Goal: Transaction & Acquisition: Purchase product/service

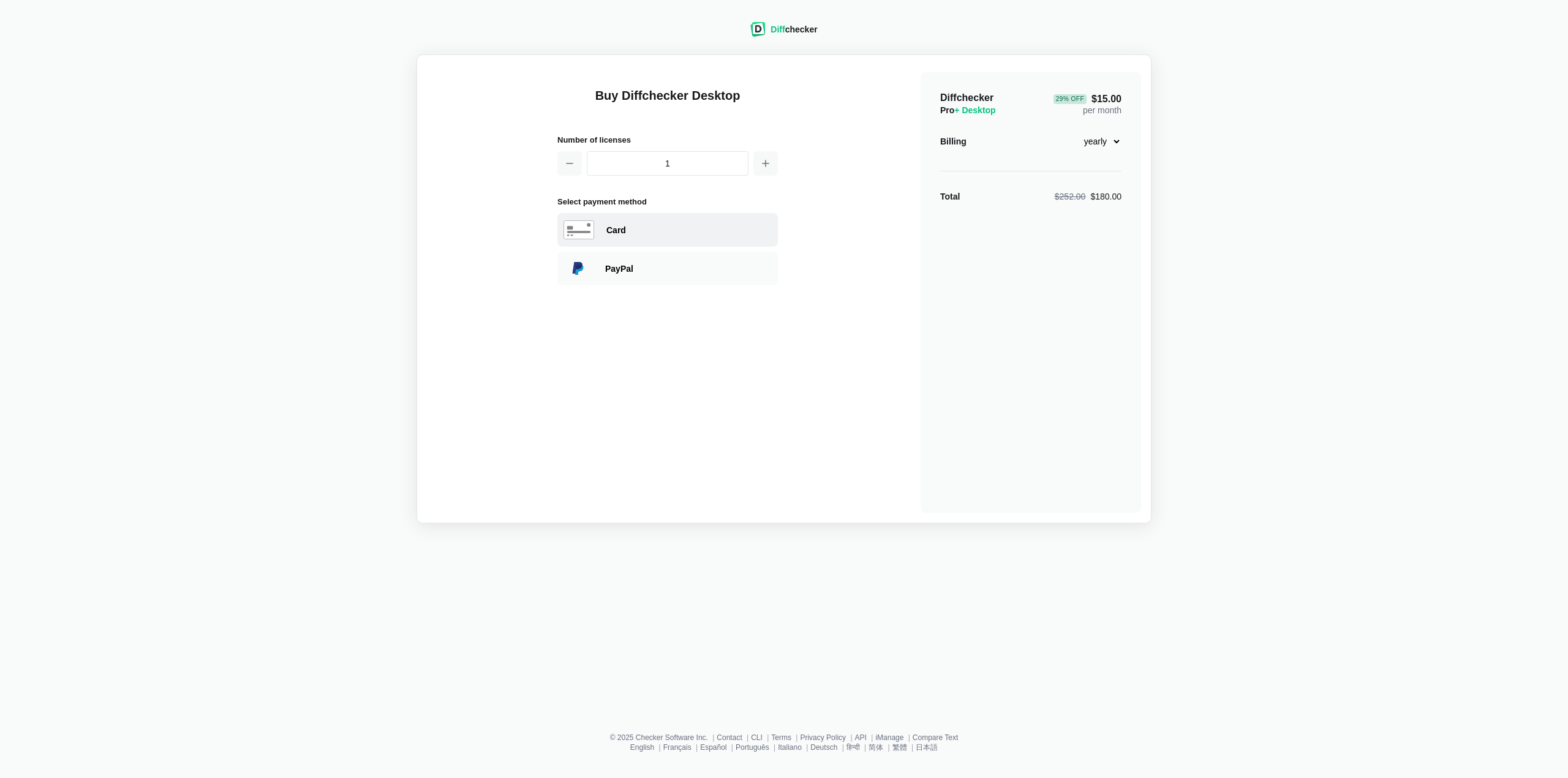
click at [629, 231] on div "Card" at bounding box center [689, 230] width 166 height 12
select select "[GEOGRAPHIC_DATA]"
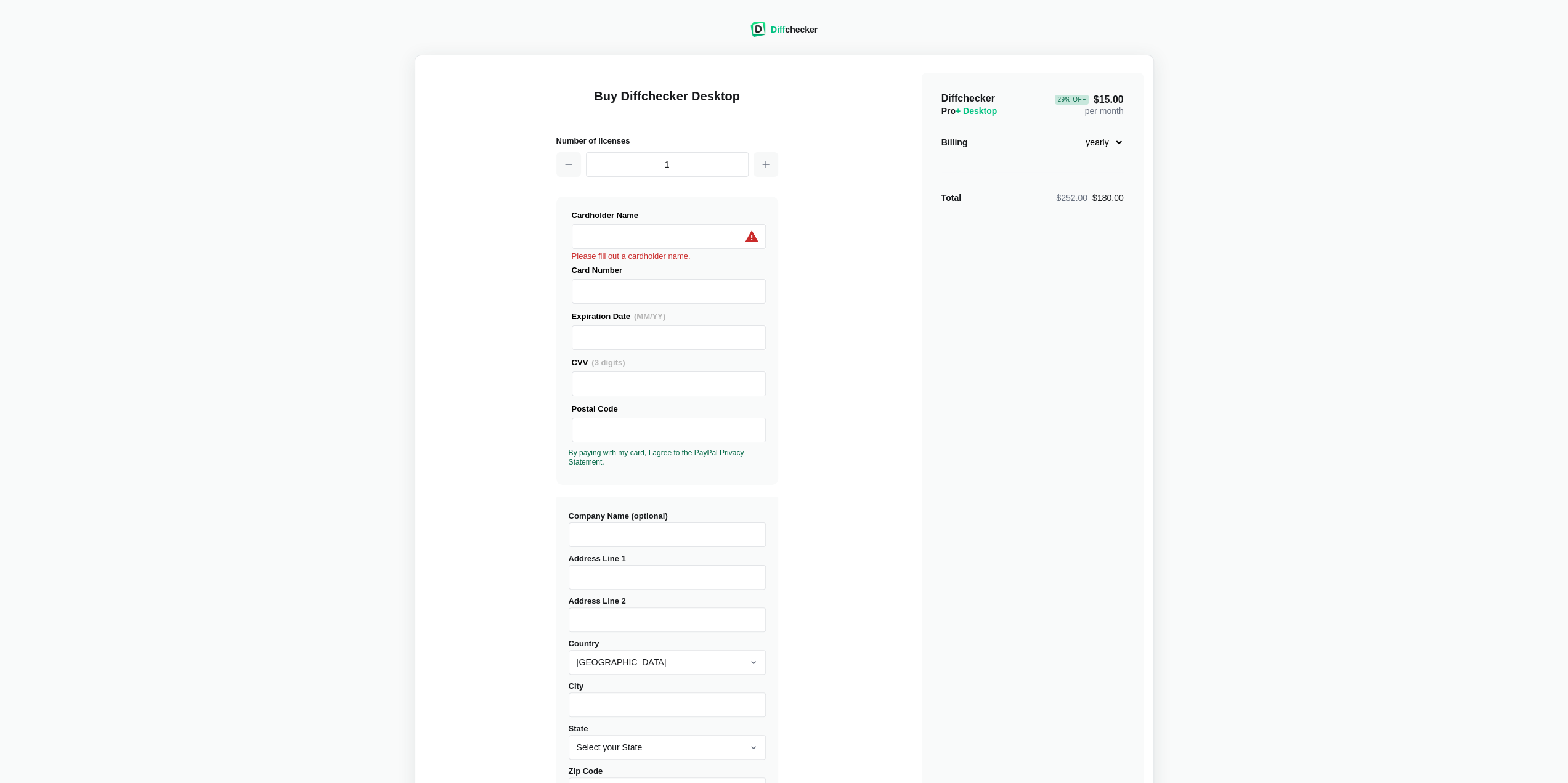
type input "[STREET_ADDRESS]"
type input "[GEOGRAPHIC_DATA]"
select select "NY"
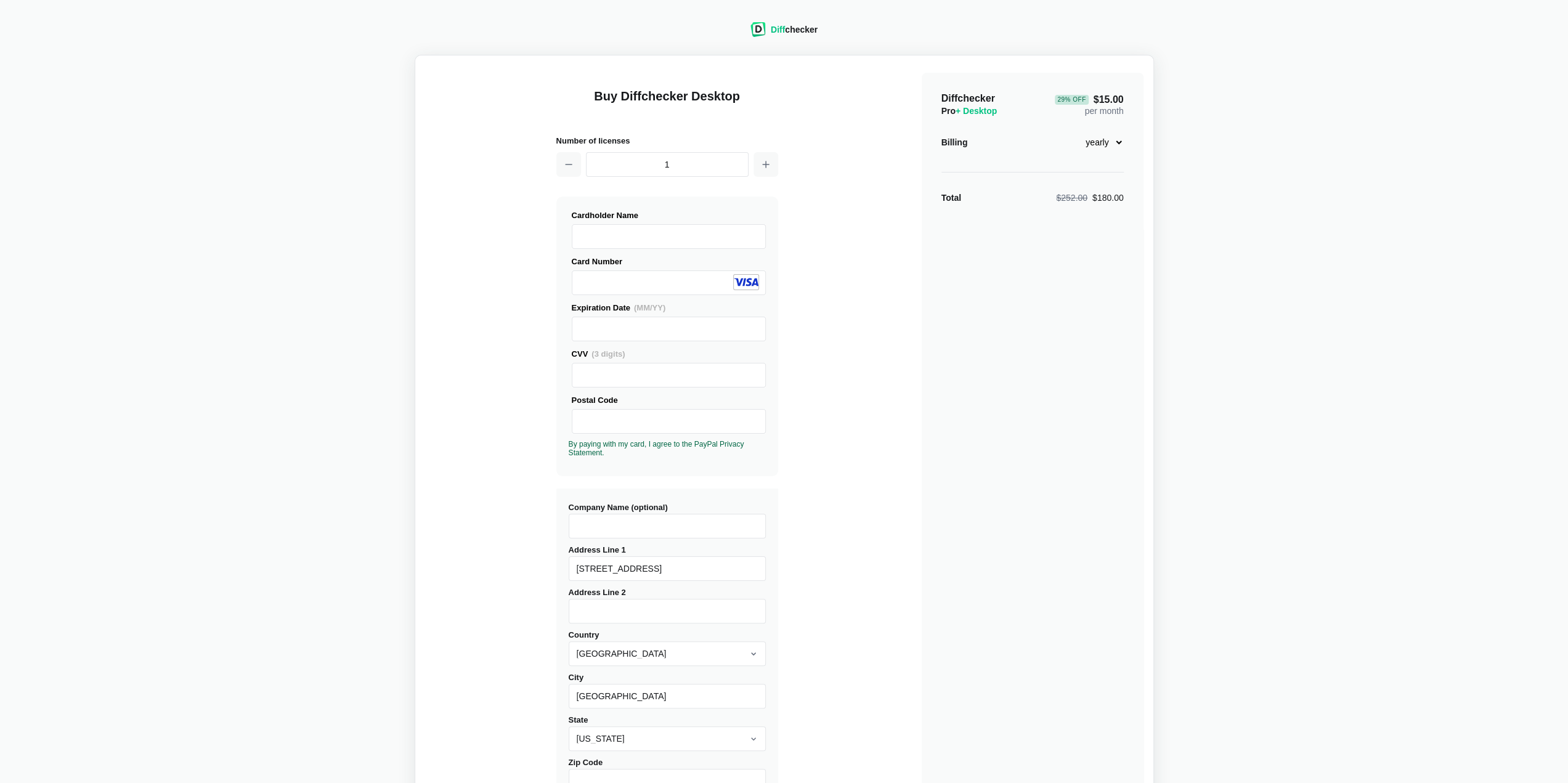
click at [839, 320] on div "Buy Diffchecker Desktop Number of licenses 1 Visa MasterCard Union Pay American…" at bounding box center [784, 470] width 719 height 810
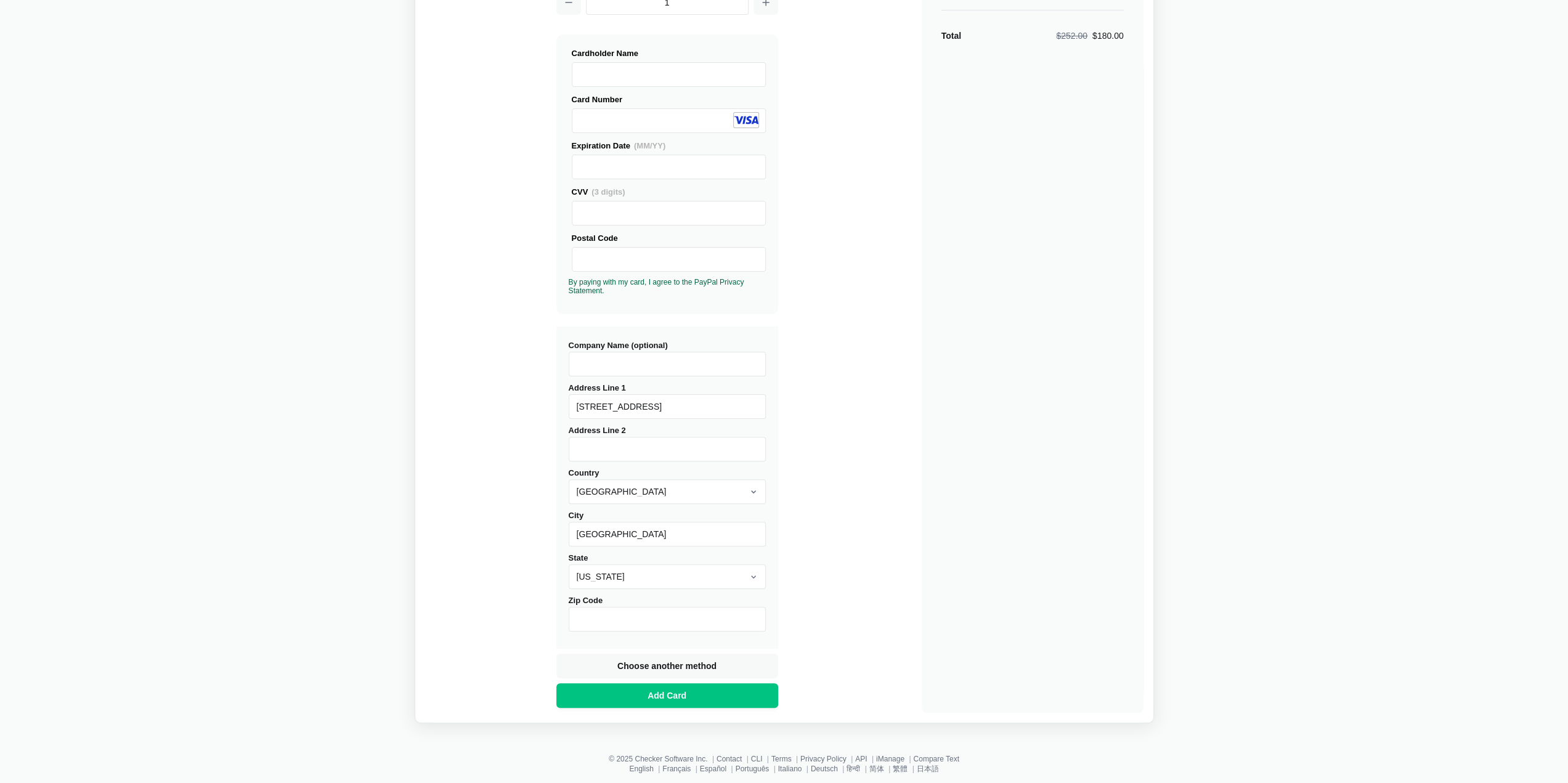
scroll to position [180, 0]
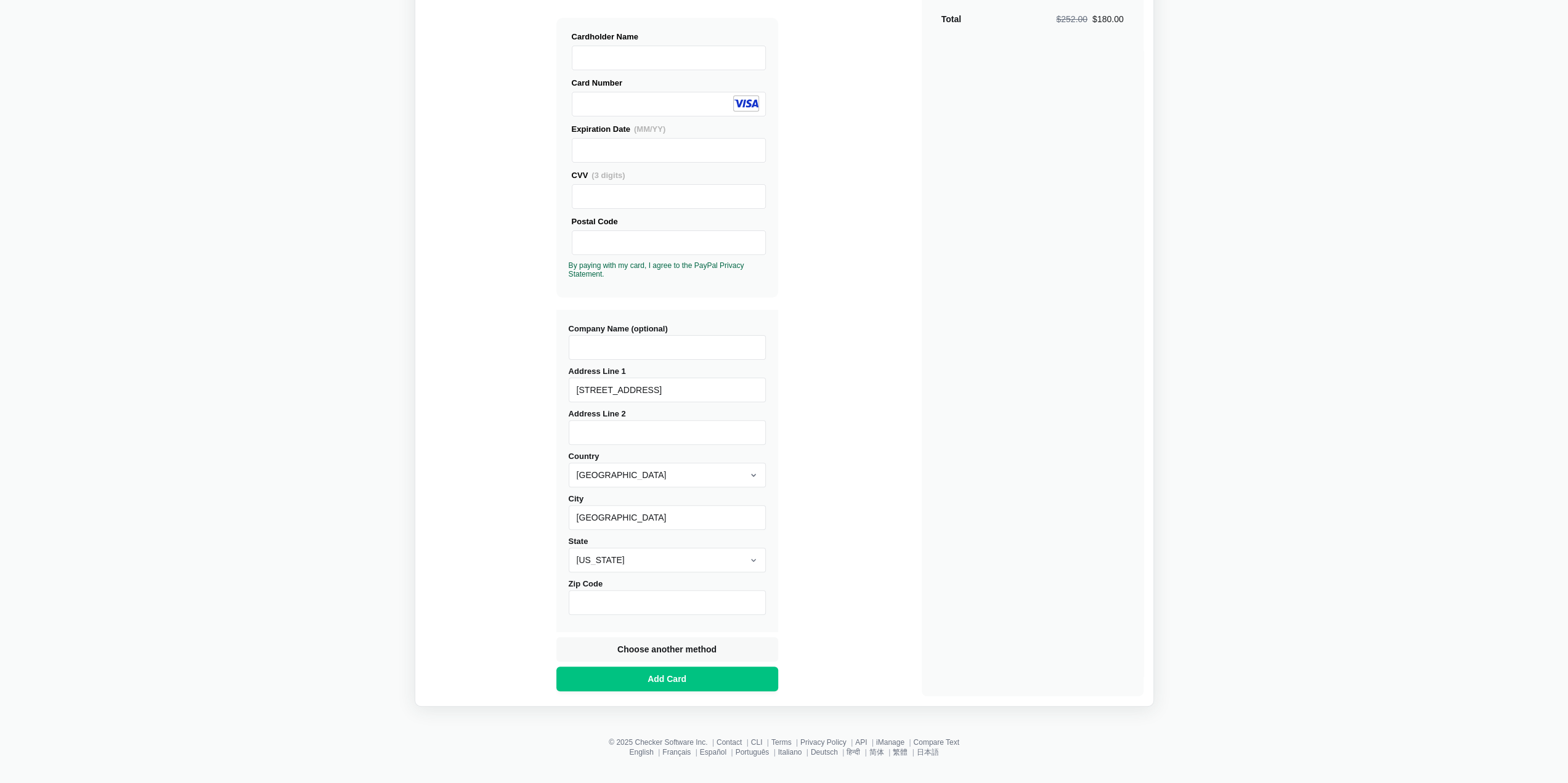
click at [645, 351] on input "Company Name (optional)" at bounding box center [667, 347] width 197 height 25
type input "Pogo Technologies, Inc."
type input "11249"
click at [691, 676] on button "Add Card" at bounding box center [667, 679] width 222 height 25
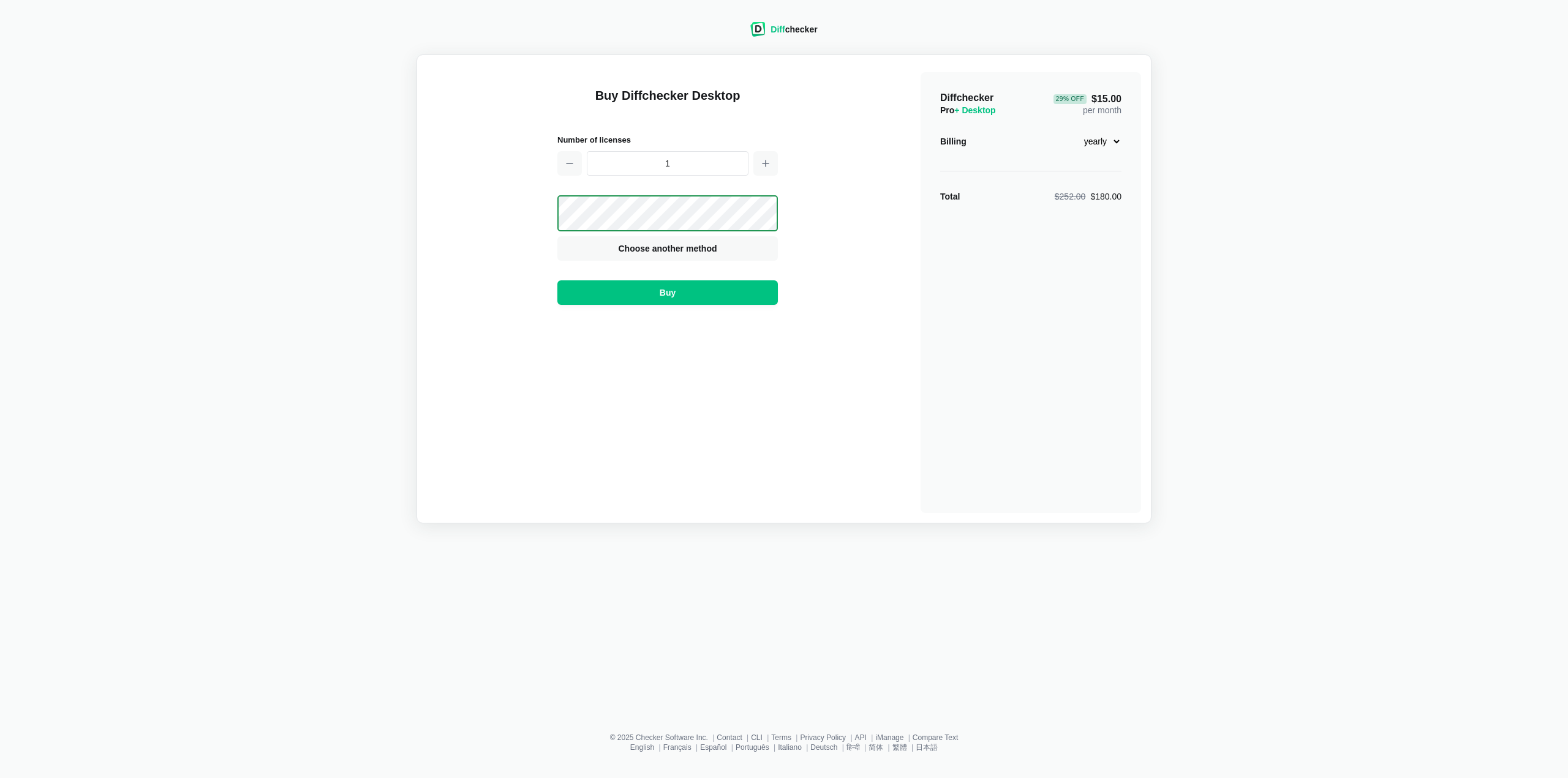
click at [1127, 135] on div "Diffchecker Pro + Desktop 29 % Off $15.00 per month Billing monthly yearly Tota…" at bounding box center [1031, 292] width 220 height 441
click at [1117, 140] on select "monthly yearly" at bounding box center [1095, 141] width 53 height 21
click at [1083, 305] on div "Diffchecker Pro + Desktop 29 % Off $15.00 per month Billing monthly yearly Tota…" at bounding box center [1031, 292] width 220 height 441
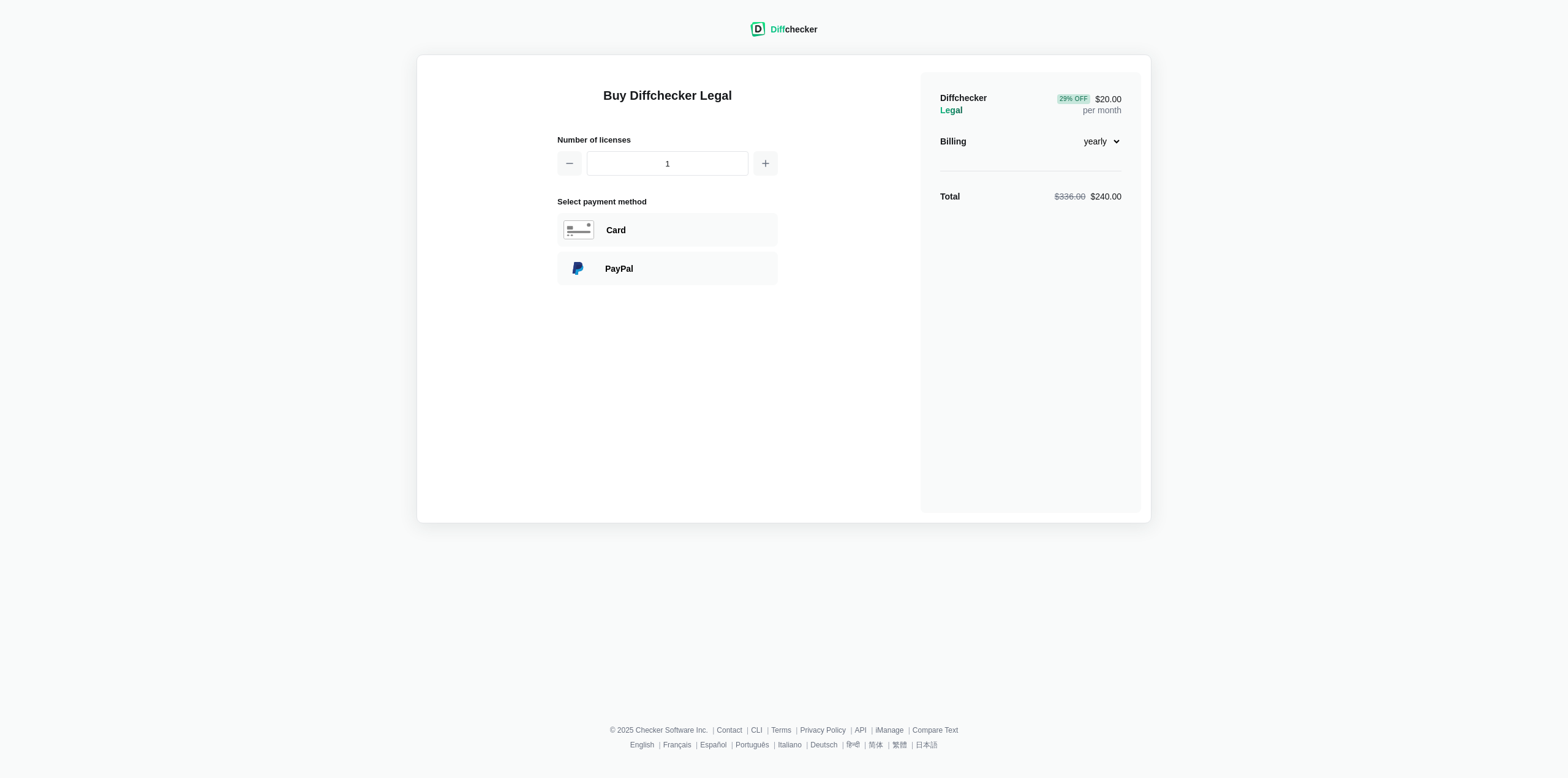
select select "legal-yearly-240"
click at [657, 224] on div "Card" at bounding box center [689, 230] width 166 height 12
select select "[GEOGRAPHIC_DATA]"
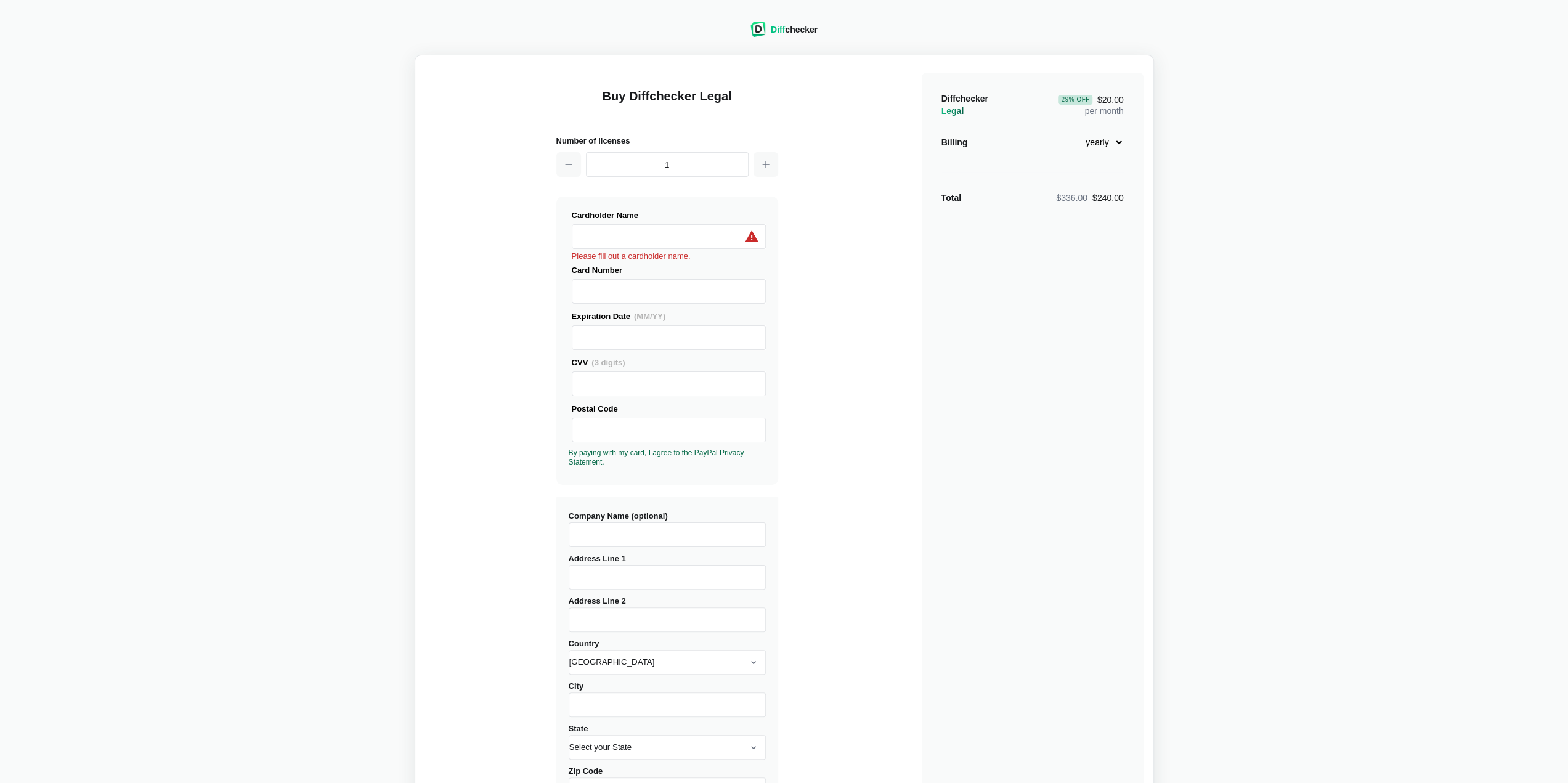
type input "[STREET_ADDRESS]"
type input "[GEOGRAPHIC_DATA]"
select select "NY"
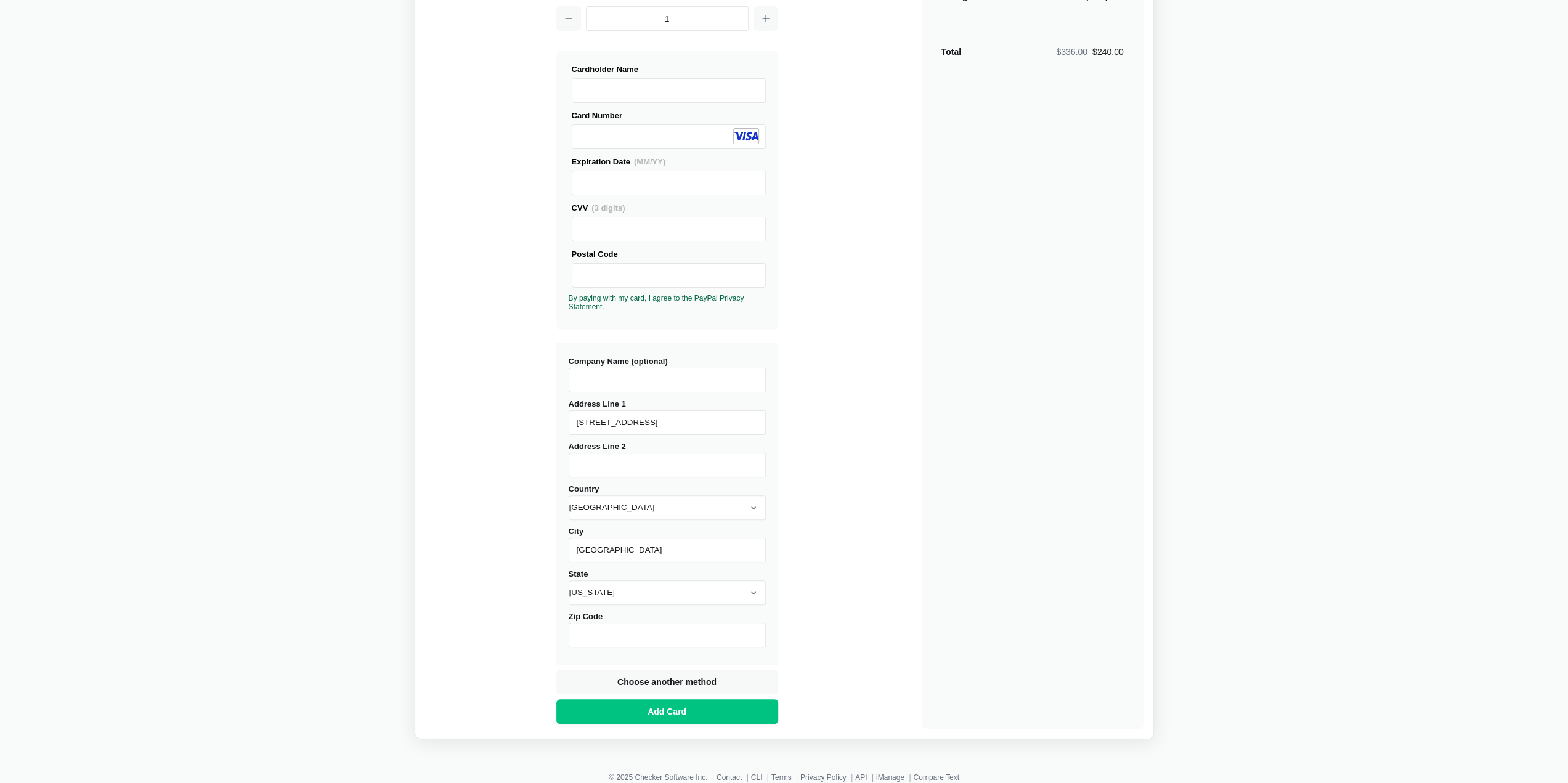
scroll to position [180, 0]
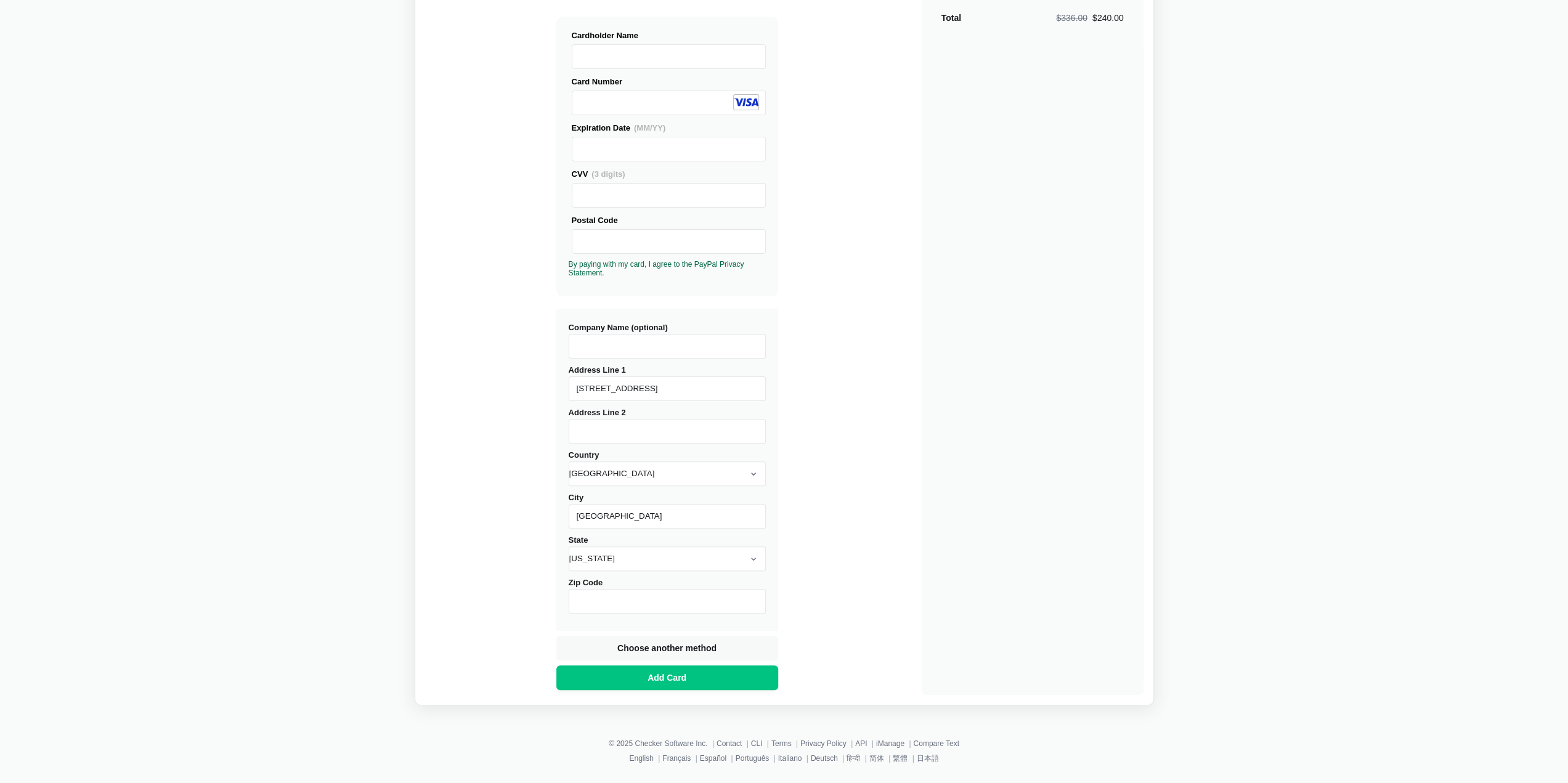
click at [673, 334] on input "Company Name (optional)" at bounding box center [667, 347] width 197 height 25
type input "Pogo Technologies, Inc."
click at [706, 609] on input "Zip Code" at bounding box center [667, 601] width 197 height 25
type input "11249"
click at [764, 691] on button "Add Card" at bounding box center [667, 678] width 222 height 25
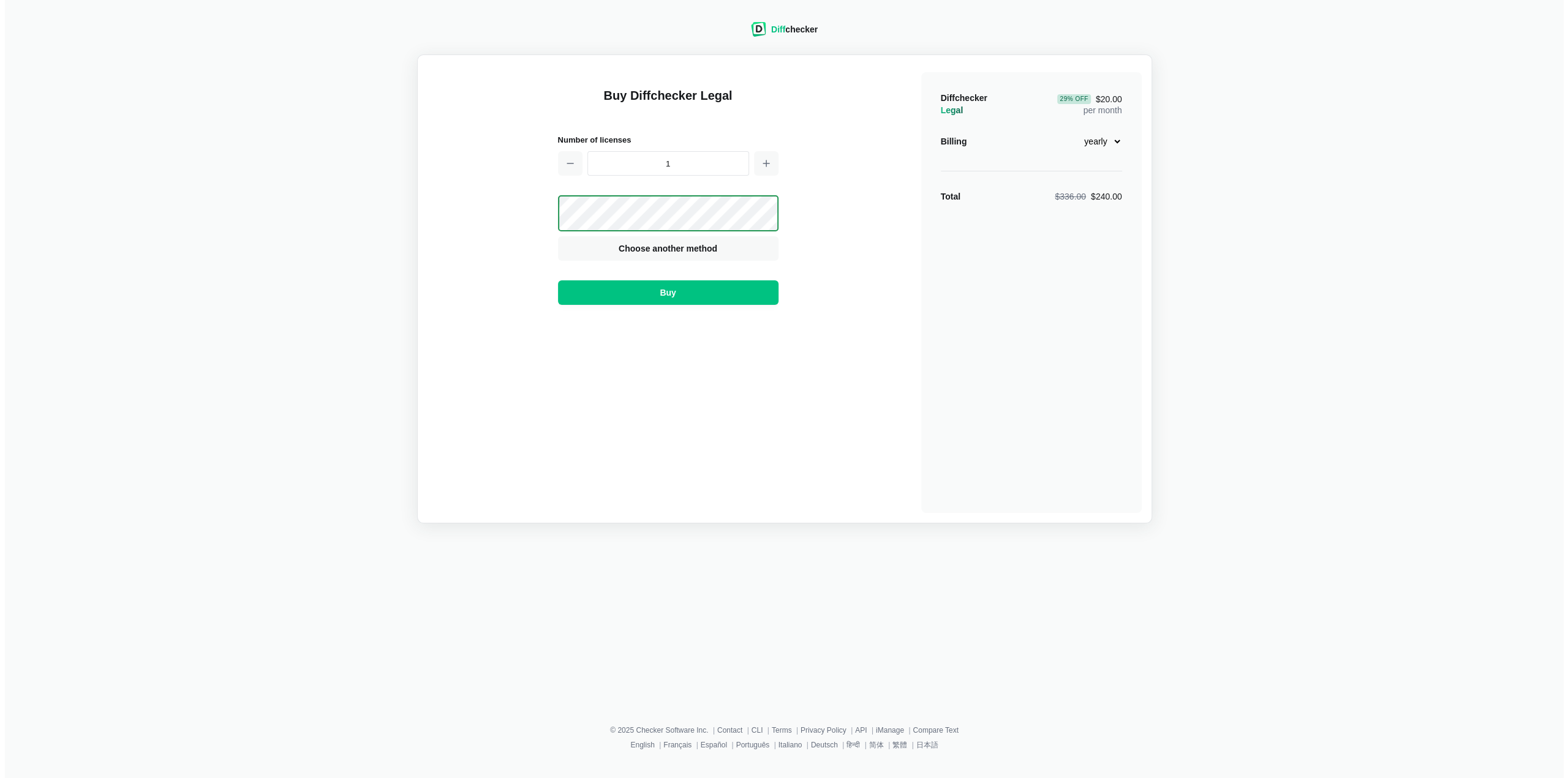
scroll to position [0, 0]
click at [666, 291] on span "Buy" at bounding box center [667, 292] width 21 height 12
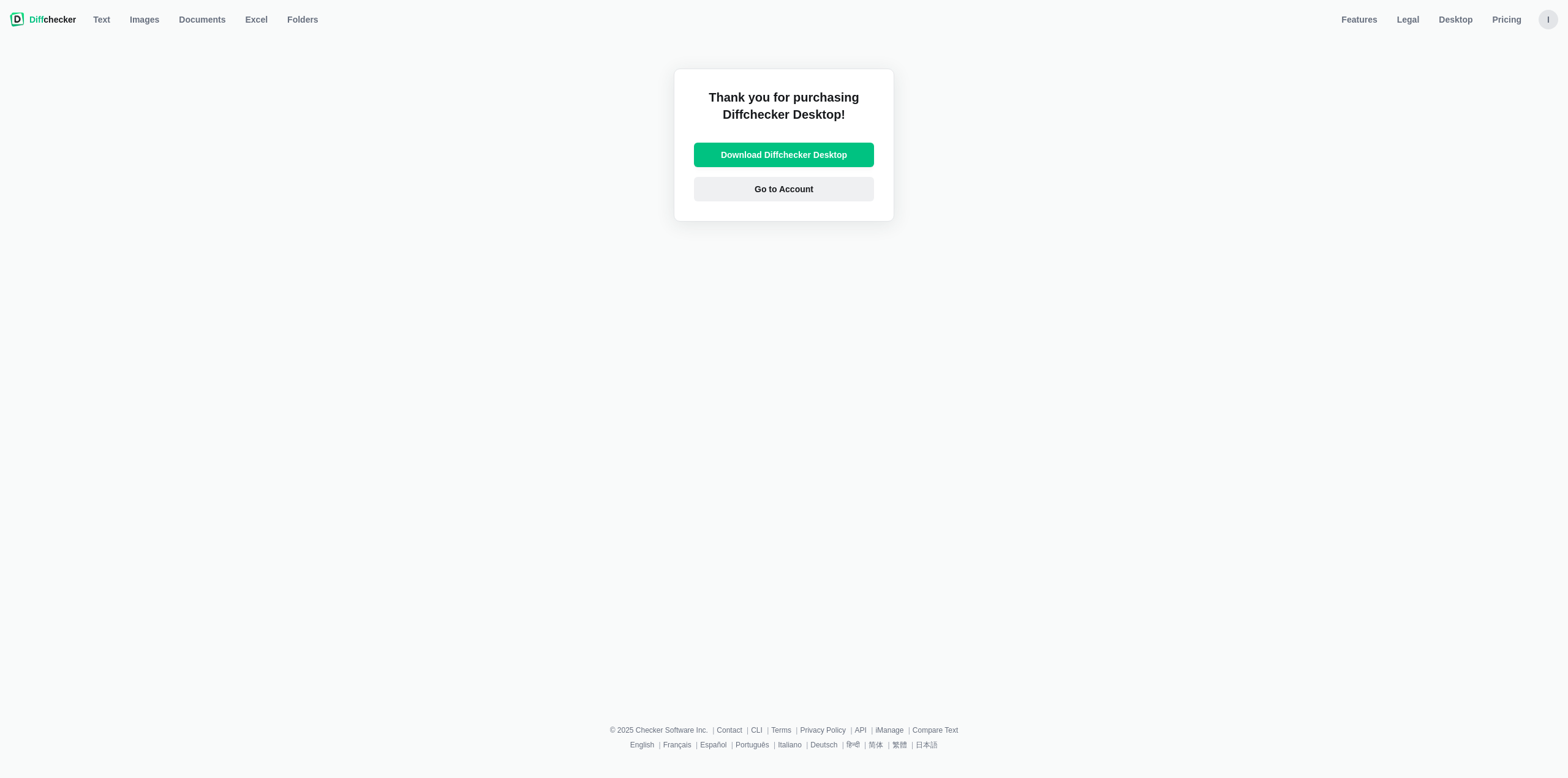
click at [777, 194] on span "Go to Account" at bounding box center [783, 189] width 64 height 12
